Goal: Task Accomplishment & Management: Complete application form

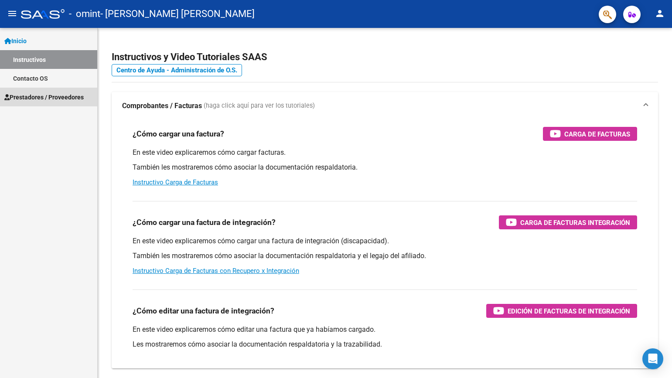
click at [28, 100] on span "Prestadores / Proveedores" at bounding box center [43, 97] width 79 height 10
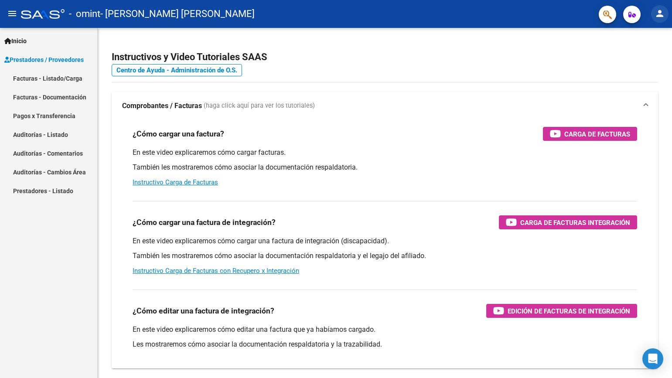
click at [656, 15] on mat-icon "person" at bounding box center [659, 13] width 10 height 10
click at [642, 39] on button "person Mi Perfil" at bounding box center [641, 36] width 53 height 21
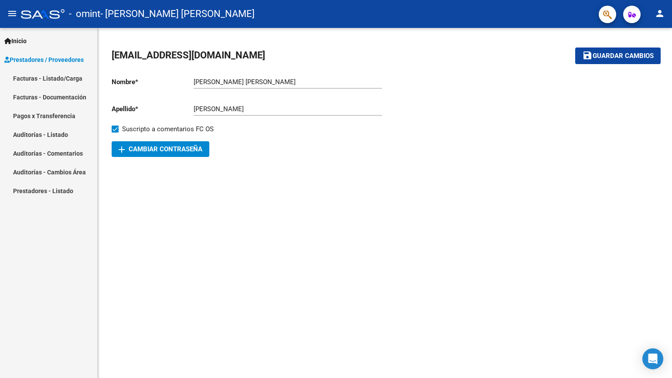
click at [451, 107] on div at bounding box center [521, 113] width 273 height 87
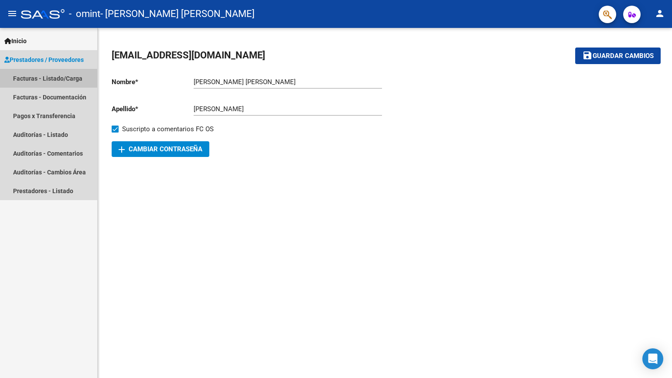
click at [44, 78] on link "Facturas - Listado/Carga" at bounding box center [48, 78] width 97 height 19
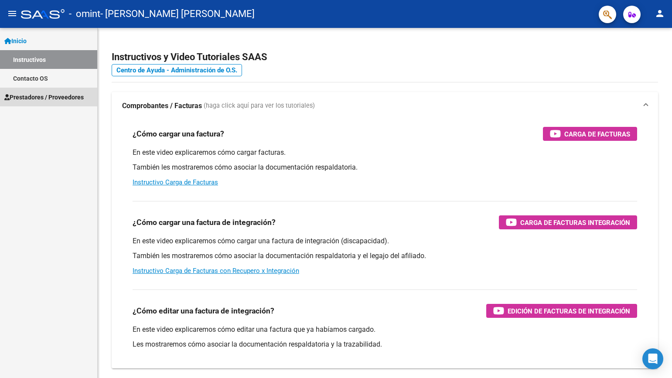
click at [49, 96] on span "Prestadores / Proveedores" at bounding box center [43, 97] width 79 height 10
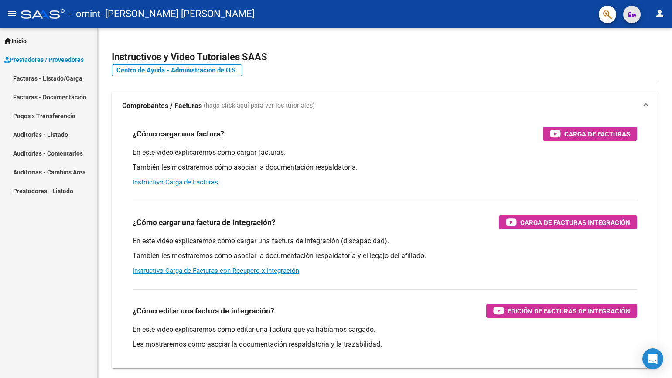
click at [631, 15] on icon "button" at bounding box center [631, 14] width 7 height 7
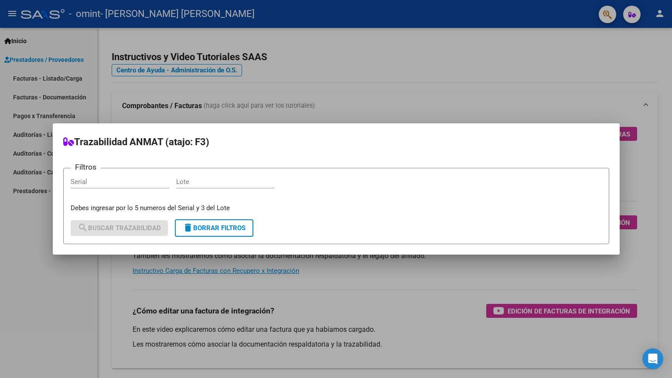
click at [570, 94] on div at bounding box center [336, 189] width 672 height 378
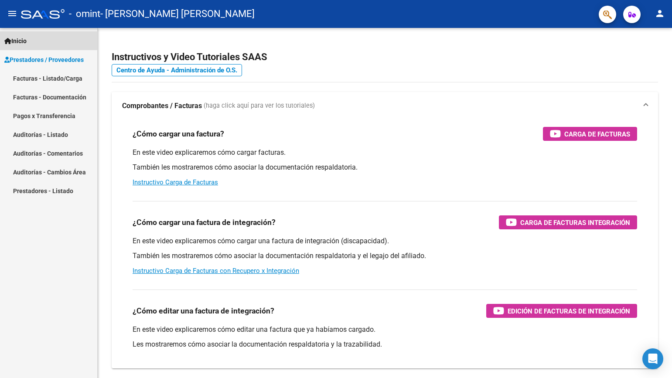
click at [63, 41] on link "Inicio" at bounding box center [48, 40] width 97 height 19
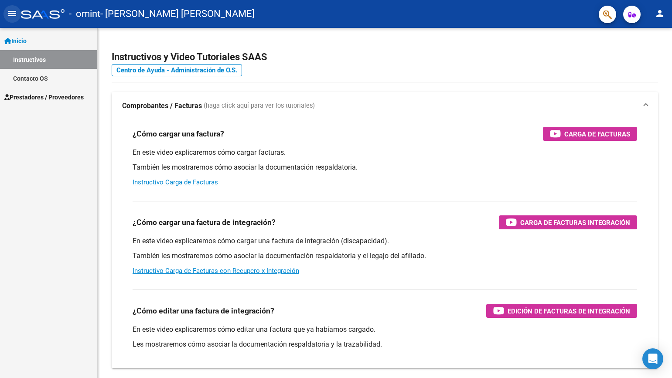
click at [12, 17] on mat-icon "menu" at bounding box center [12, 13] width 10 height 10
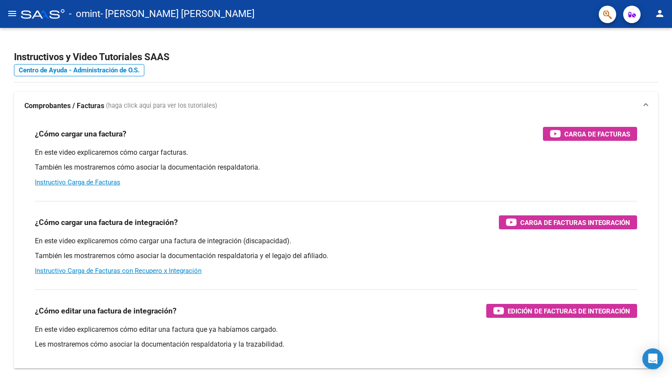
click at [357, 9] on div "- omint - HERRERA VANESA ISABEL" at bounding box center [306, 13] width 570 height 19
click at [662, 16] on mat-icon "person" at bounding box center [659, 13] width 10 height 10
click at [640, 35] on button "person Mi Perfil" at bounding box center [641, 36] width 53 height 21
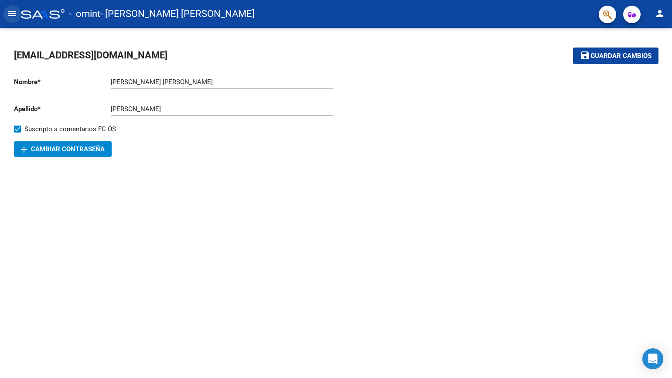
click at [7, 9] on button "menu" at bounding box center [11, 13] width 17 height 17
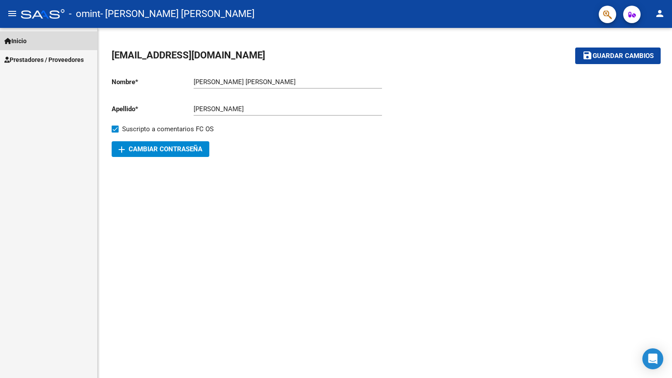
click at [32, 40] on link "Inicio" at bounding box center [48, 40] width 97 height 19
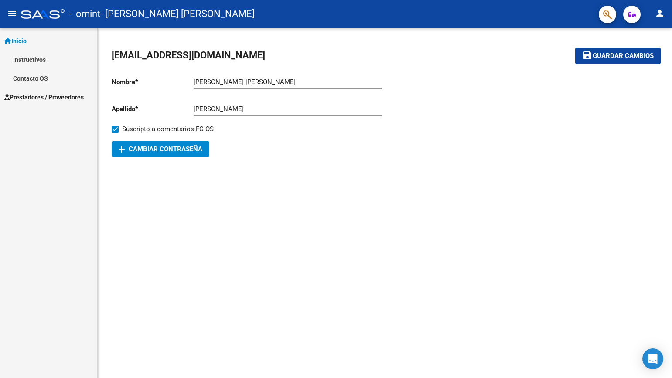
click at [44, 139] on div "Inicio Instructivos Contacto OS Prestadores / Proveedores Facturas - Listado/Ca…" at bounding box center [48, 203] width 97 height 350
click at [49, 92] on span "Prestadores / Proveedores" at bounding box center [43, 97] width 79 height 10
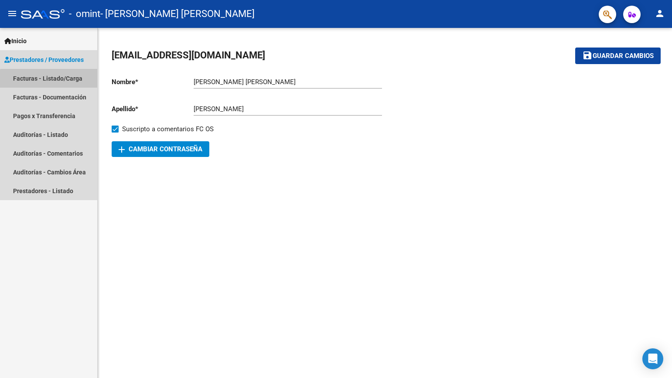
click at [56, 82] on link "Facturas - Listado/Carga" at bounding box center [48, 78] width 97 height 19
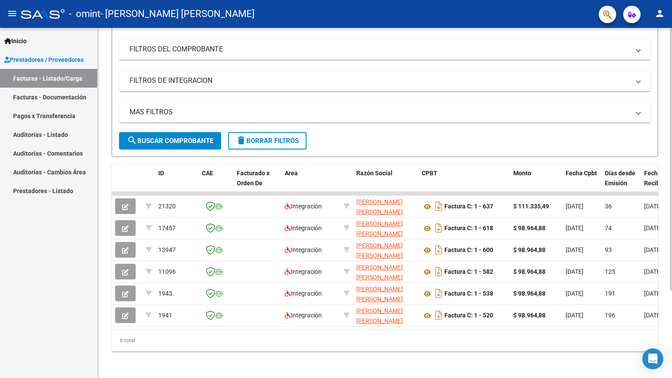
scroll to position [117, 0]
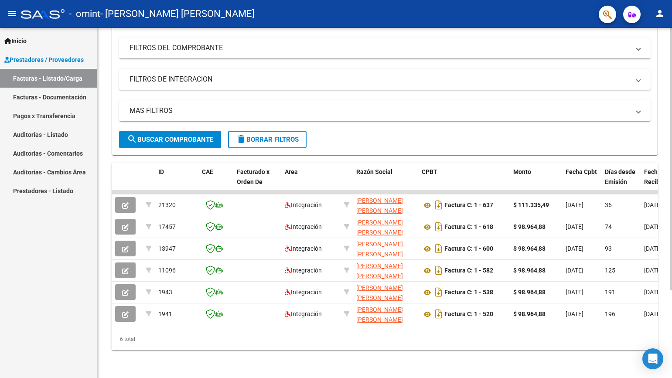
click at [671, 351] on html "menu - omint - HERRERA VANESA ISABEL person Inicio Instructivos Contacto OS Pre…" at bounding box center [336, 189] width 672 height 378
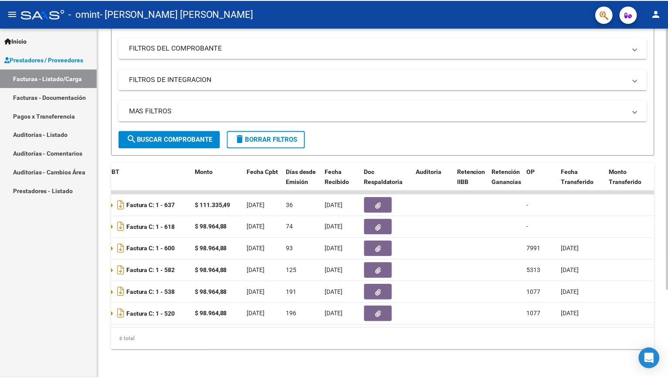
scroll to position [0, 0]
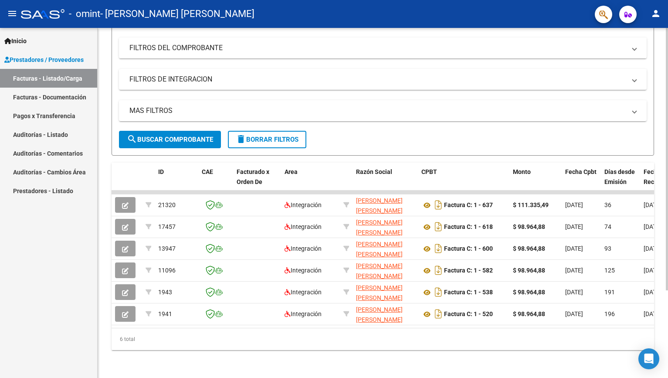
drag, startPoint x: 665, startPoint y: 194, endPoint x: 667, endPoint y: 153, distance: 40.6
click at [667, 153] on div "Video tutorial PRESTADORES -> Listado de CPBTs Emitidos por Prestadores / Prove…" at bounding box center [384, 147] width 573 height 461
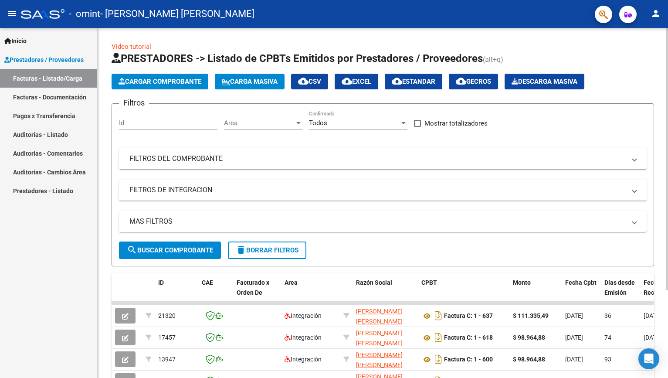
click at [657, 47] on div "Video tutorial PRESTADORES -> Listado de CPBTs Emitidos por Prestadores / Prove…" at bounding box center [384, 258] width 573 height 461
click at [179, 81] on span "Cargar Comprobante" at bounding box center [160, 82] width 83 height 8
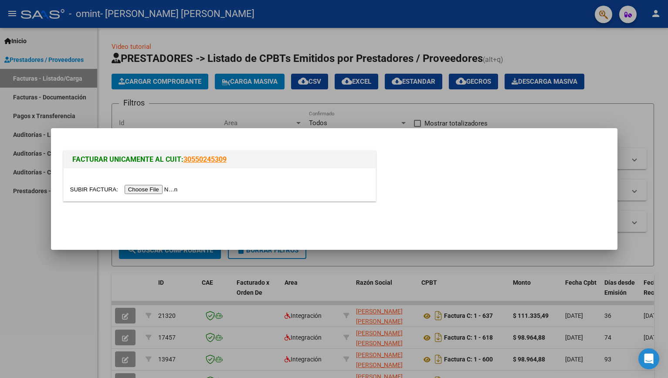
click at [166, 85] on div at bounding box center [334, 189] width 668 height 378
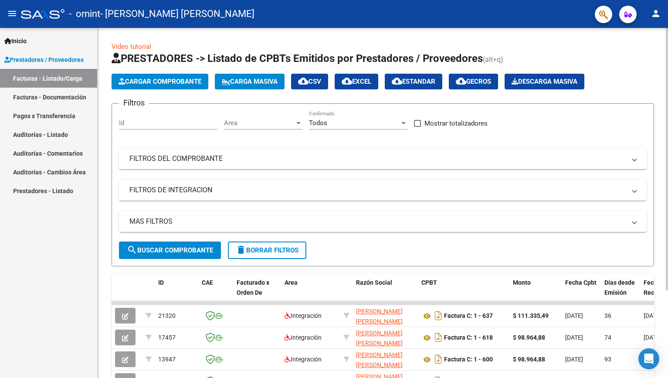
click at [251, 197] on mat-expansion-panel-header "FILTROS DE INTEGRACION" at bounding box center [383, 190] width 528 height 21
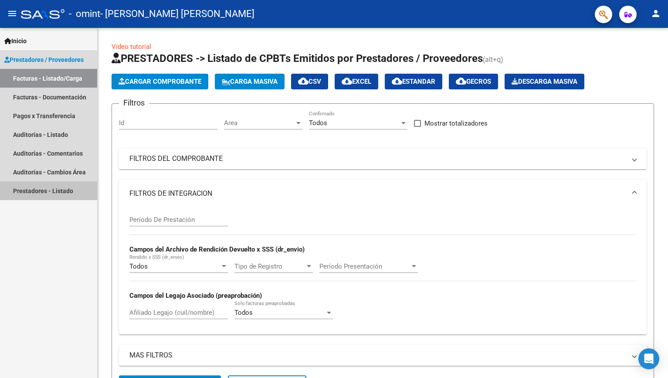
click at [48, 193] on link "Prestadores - Listado" at bounding box center [48, 190] width 97 height 19
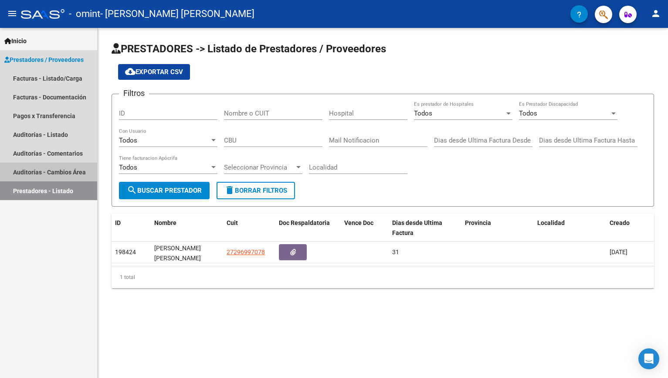
click at [44, 167] on link "Auditorías - Cambios Área" at bounding box center [48, 172] width 97 height 19
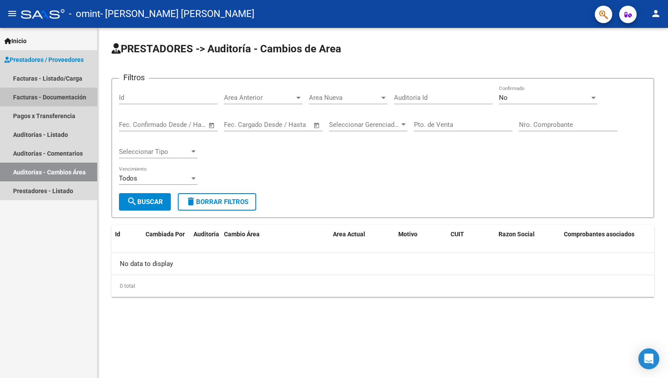
click at [50, 97] on link "Facturas - Documentación" at bounding box center [48, 97] width 97 height 19
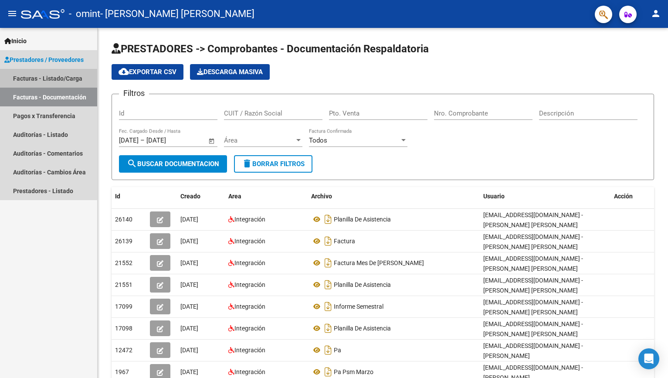
click at [43, 76] on link "Facturas - Listado/Carga" at bounding box center [48, 78] width 97 height 19
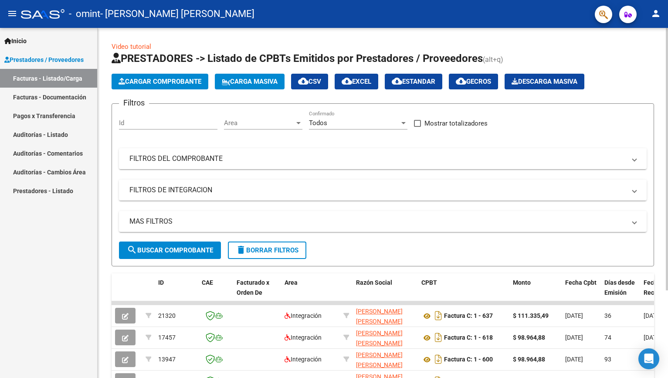
click at [172, 129] on div "Id" at bounding box center [168, 120] width 98 height 19
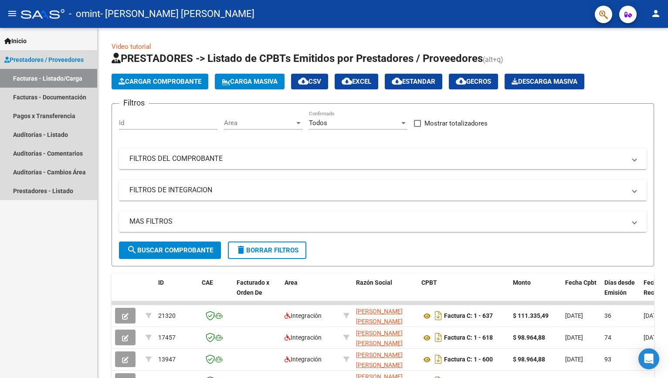
click at [66, 62] on span "Prestadores / Proveedores" at bounding box center [43, 60] width 79 height 10
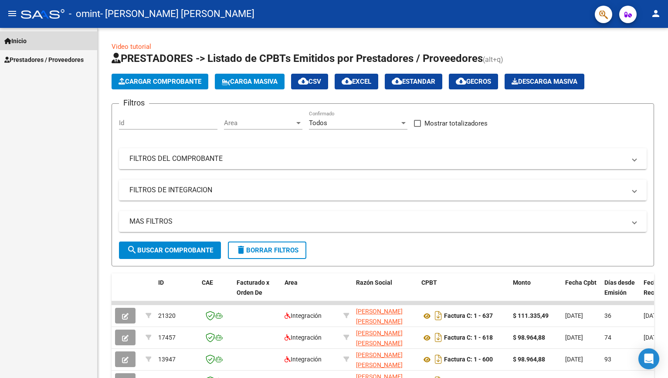
click at [17, 46] on link "Inicio" at bounding box center [48, 40] width 97 height 19
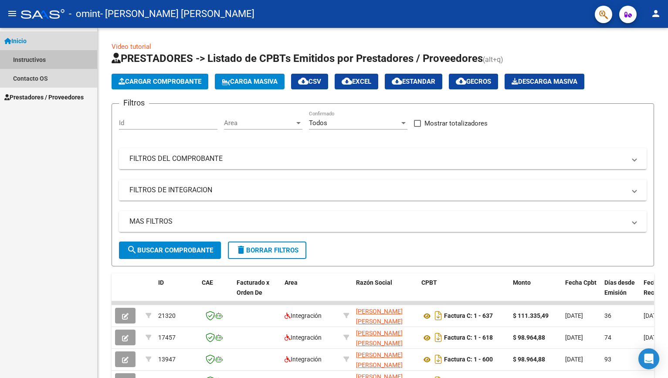
click at [27, 59] on link "Instructivos" at bounding box center [48, 59] width 97 height 19
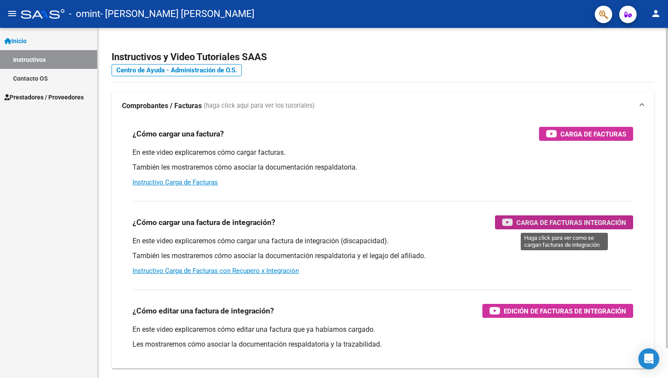
click at [579, 221] on span "Carga de Facturas Integración" at bounding box center [571, 222] width 110 height 11
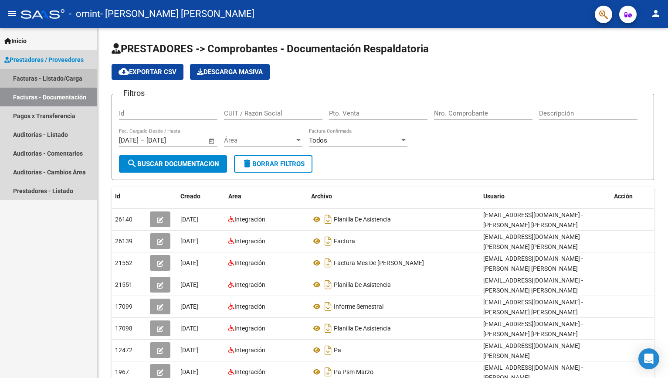
click at [65, 81] on link "Facturas - Listado/Carga" at bounding box center [48, 78] width 97 height 19
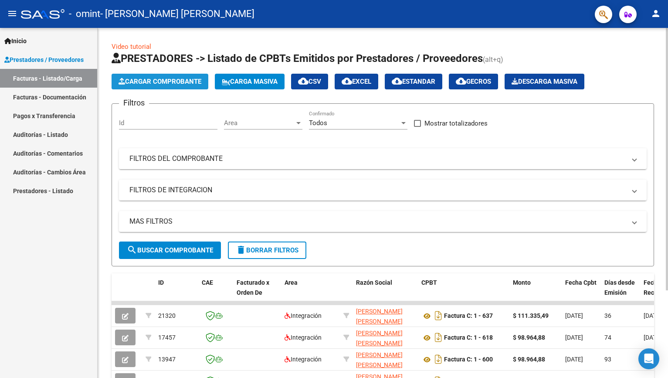
click at [166, 80] on span "Cargar Comprobante" at bounding box center [160, 82] width 83 height 8
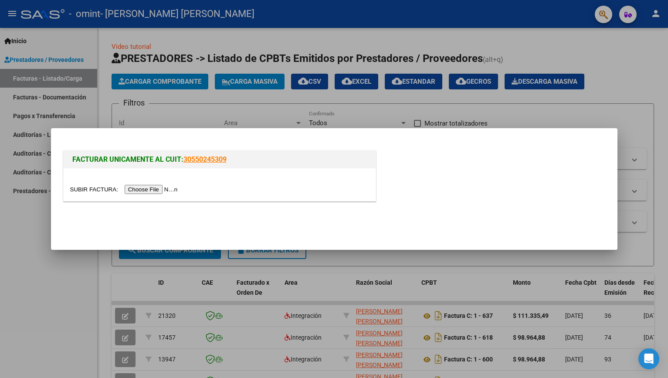
click at [151, 193] on input "file" at bounding box center [125, 189] width 110 height 9
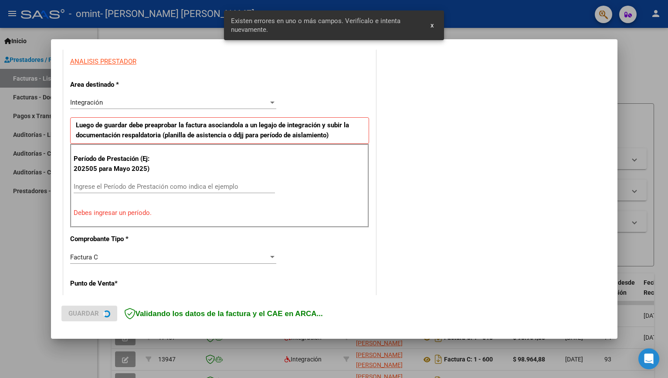
scroll to position [164, 0]
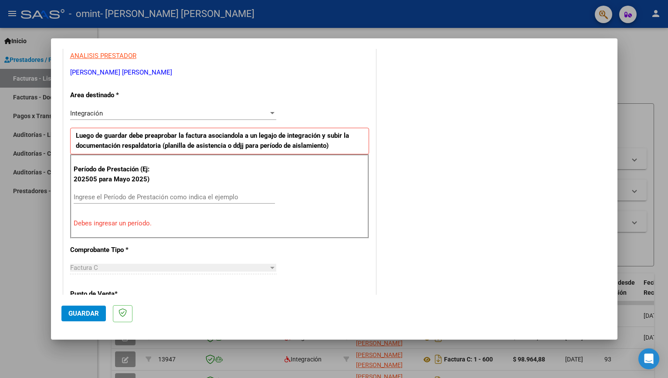
click at [149, 195] on input "Ingrese el Período de Prestación como indica el ejemplo" at bounding box center [174, 197] width 201 height 8
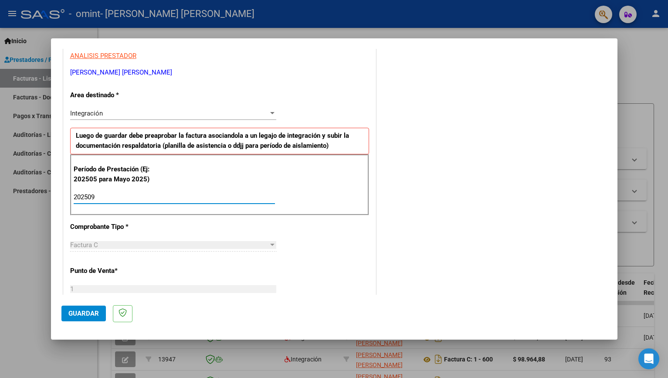
type input "202509"
click at [105, 246] on div "Factura C" at bounding box center [169, 245] width 198 height 8
click at [90, 314] on span "Guardar" at bounding box center [83, 313] width 31 height 8
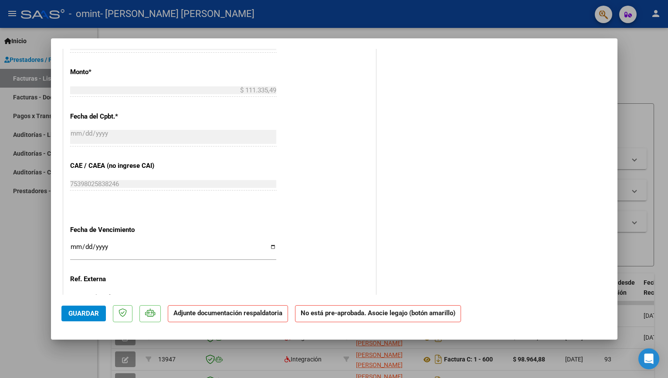
scroll to position [453, 0]
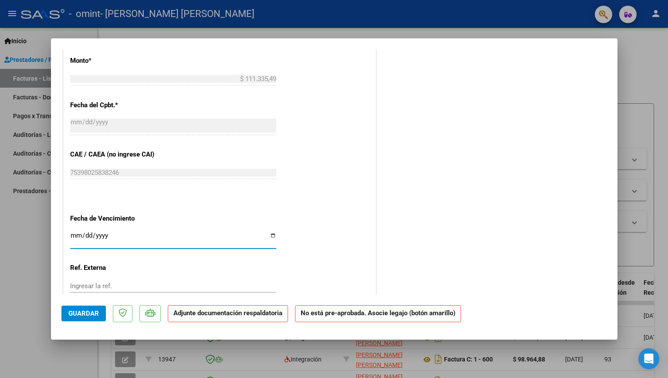
click at [270, 235] on input "Ingresar la fecha" at bounding box center [173, 239] width 206 height 14
type input "2025-10-10"
click at [214, 297] on mat-dialog-actions "Guardar Adjunte documentación respaldatoria No está pre-aprobada. Asocie legajo…" at bounding box center [334, 312] width 546 height 34
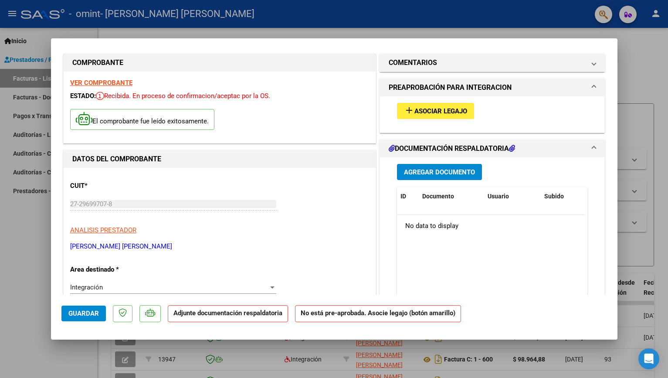
scroll to position [0, 0]
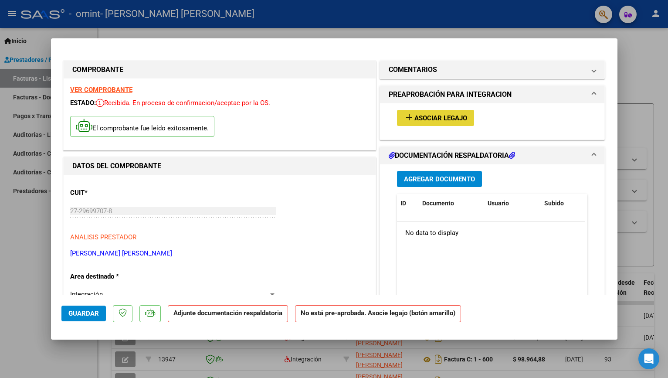
click at [462, 117] on span "Asociar Legajo" at bounding box center [440, 118] width 53 height 8
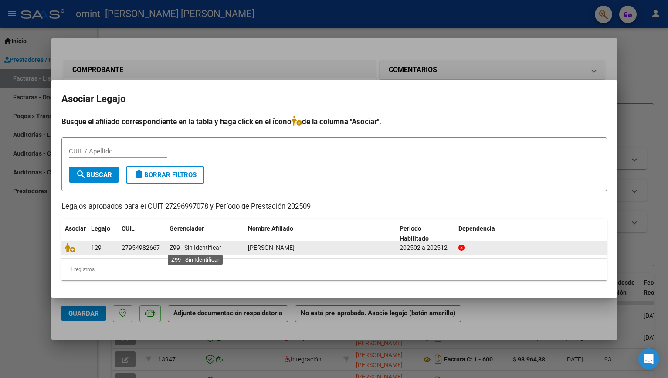
drag, startPoint x: 186, startPoint y: 256, endPoint x: 190, endPoint y: 245, distance: 11.2
click at [190, 249] on datatable-selection "129 27954982667 Z99 - Sin Identificar PAUKNER PAULA 202502 a 202512" at bounding box center [334, 253] width 546 height 8
click at [190, 245] on span "Z99 - Sin Identificar" at bounding box center [196, 247] width 52 height 7
click at [71, 247] on icon at bounding box center [70, 248] width 10 height 10
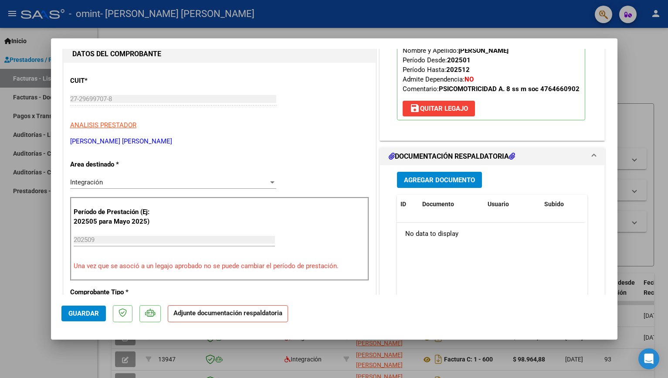
scroll to position [117, 0]
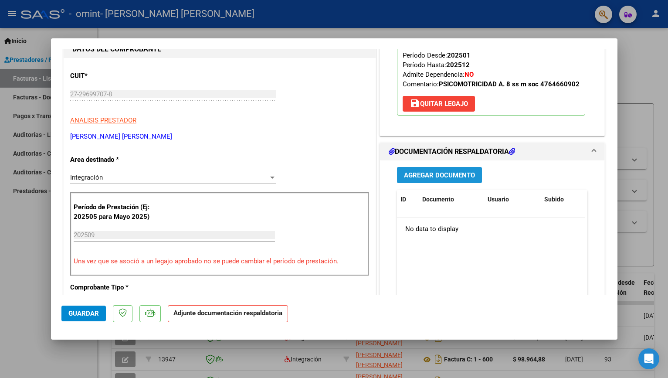
click at [460, 177] on span "Agregar Documento" at bounding box center [439, 175] width 71 height 8
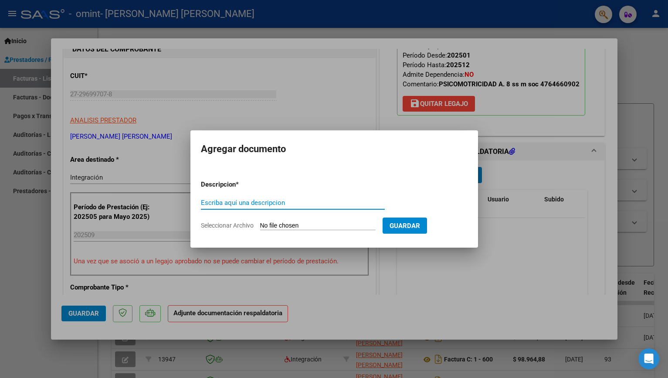
click at [278, 200] on input "Escriba aquí una descripcion" at bounding box center [293, 203] width 184 height 8
click at [260, 204] on input "Escriba aquí una descripcion" at bounding box center [293, 203] width 184 height 8
click at [312, 230] on input "Seleccionar Archivo" at bounding box center [317, 226] width 115 height 8
type input "C:\fakepath\paukner.pdf"
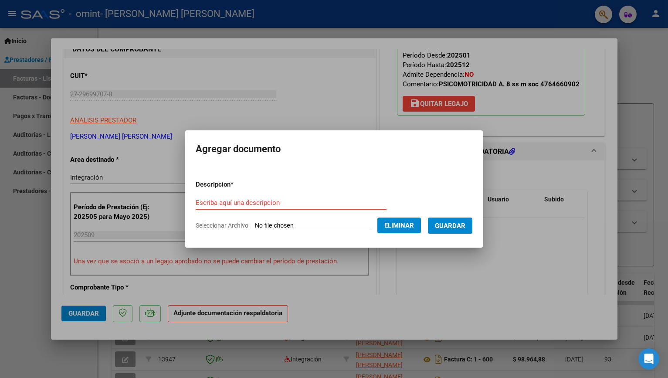
click at [276, 204] on input "Escriba aquí una descripcion" at bounding box center [291, 203] width 191 height 8
type input "planilla de asistencia septiembre"
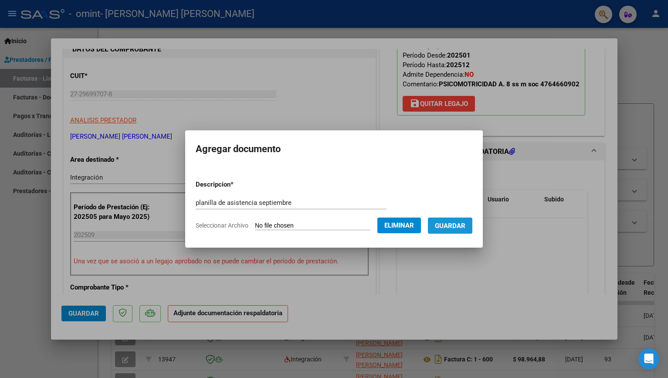
click at [453, 225] on span "Guardar" at bounding box center [450, 226] width 31 height 8
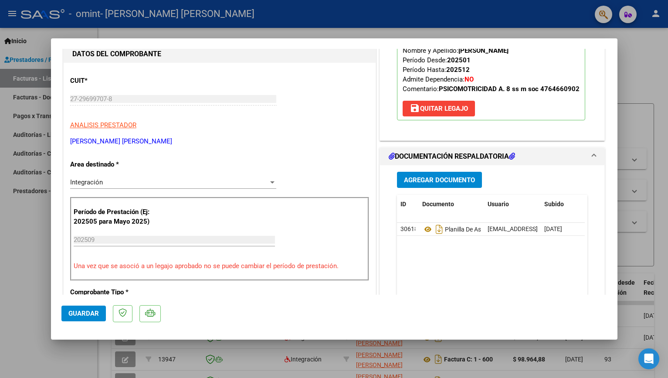
scroll to position [115, 0]
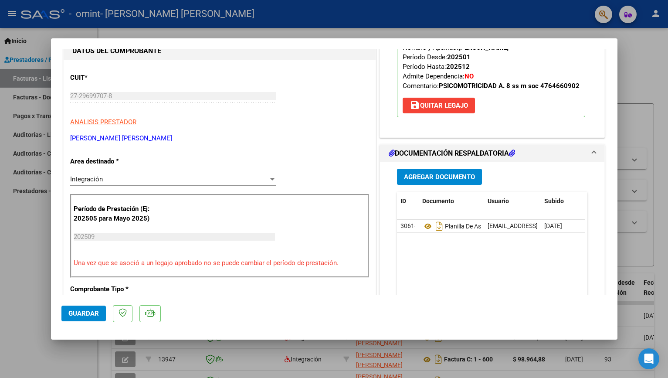
click at [453, 177] on span "Agregar Documento" at bounding box center [439, 177] width 71 height 8
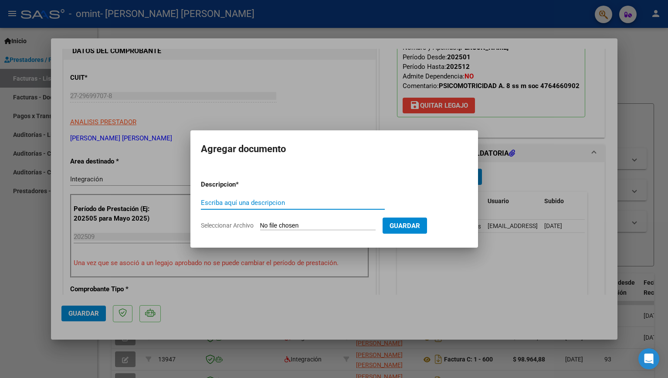
click at [298, 199] on input "Escriba aquí una descripcion" at bounding box center [293, 203] width 184 height 8
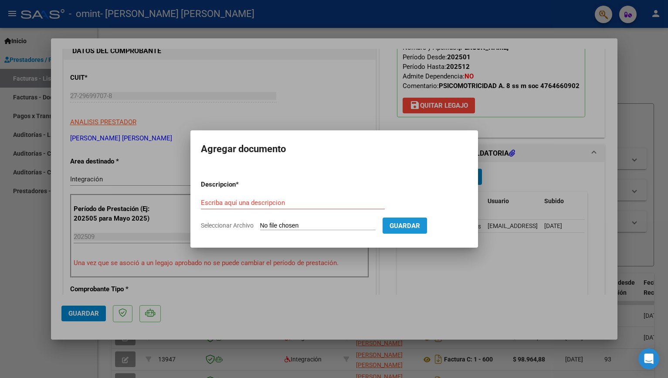
click at [405, 227] on span "Guardar" at bounding box center [405, 226] width 31 height 8
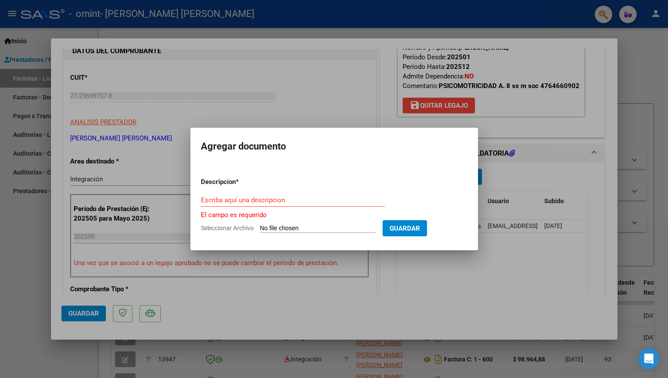
click at [327, 232] on input "Seleccionar Archivo" at bounding box center [317, 228] width 115 height 8
type input "C:\fakepath\27296997078_011_00001_00000655.pdf"
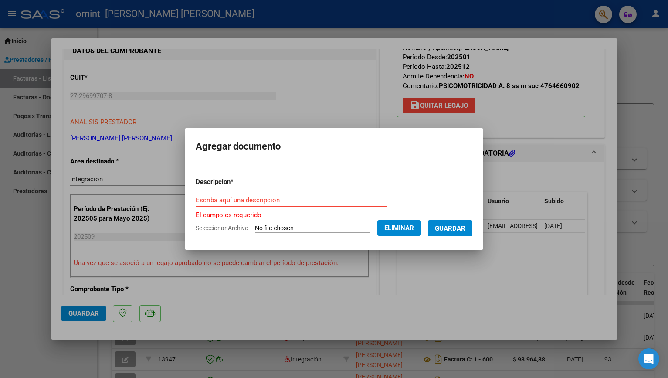
click at [284, 200] on input "Escriba aquí una descripcion" at bounding box center [291, 200] width 191 height 8
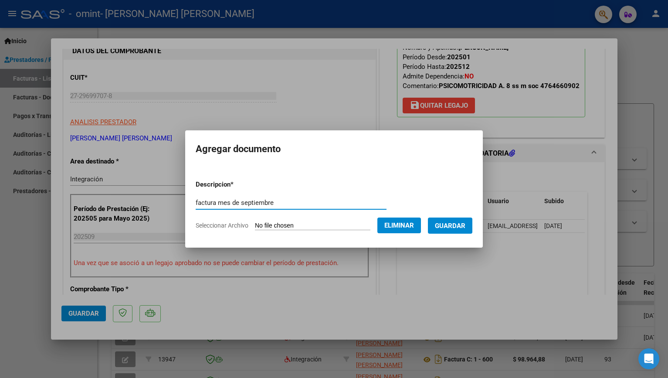
type input "factura mes de septiembre"
click at [464, 221] on button "Guardar" at bounding box center [450, 225] width 44 height 16
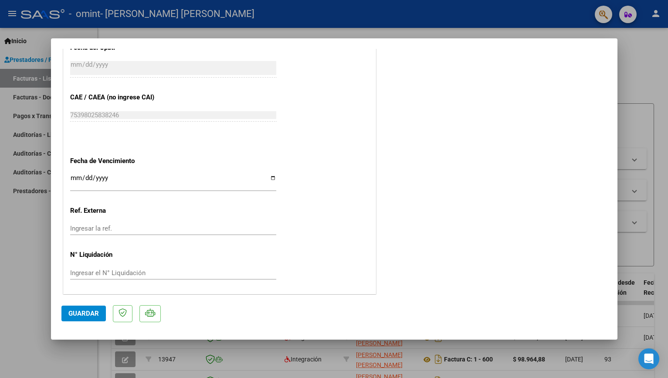
scroll to position [534, 0]
click at [95, 309] on button "Guardar" at bounding box center [83, 314] width 44 height 16
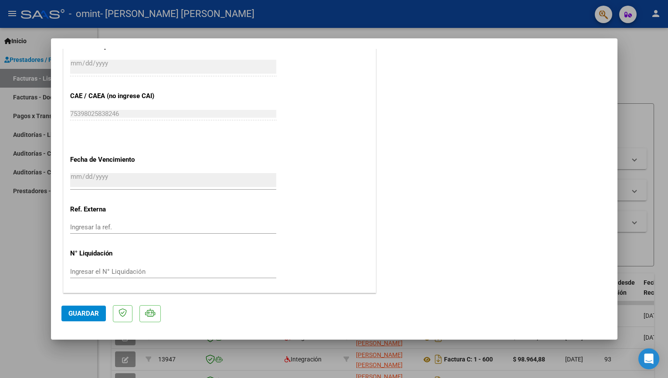
click at [23, 36] on div at bounding box center [334, 189] width 668 height 378
type input "$ 0,00"
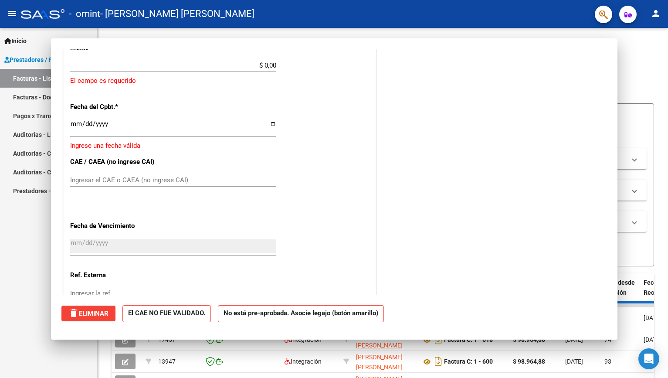
scroll to position [0, 0]
